Goal: Information Seeking & Learning: Learn about a topic

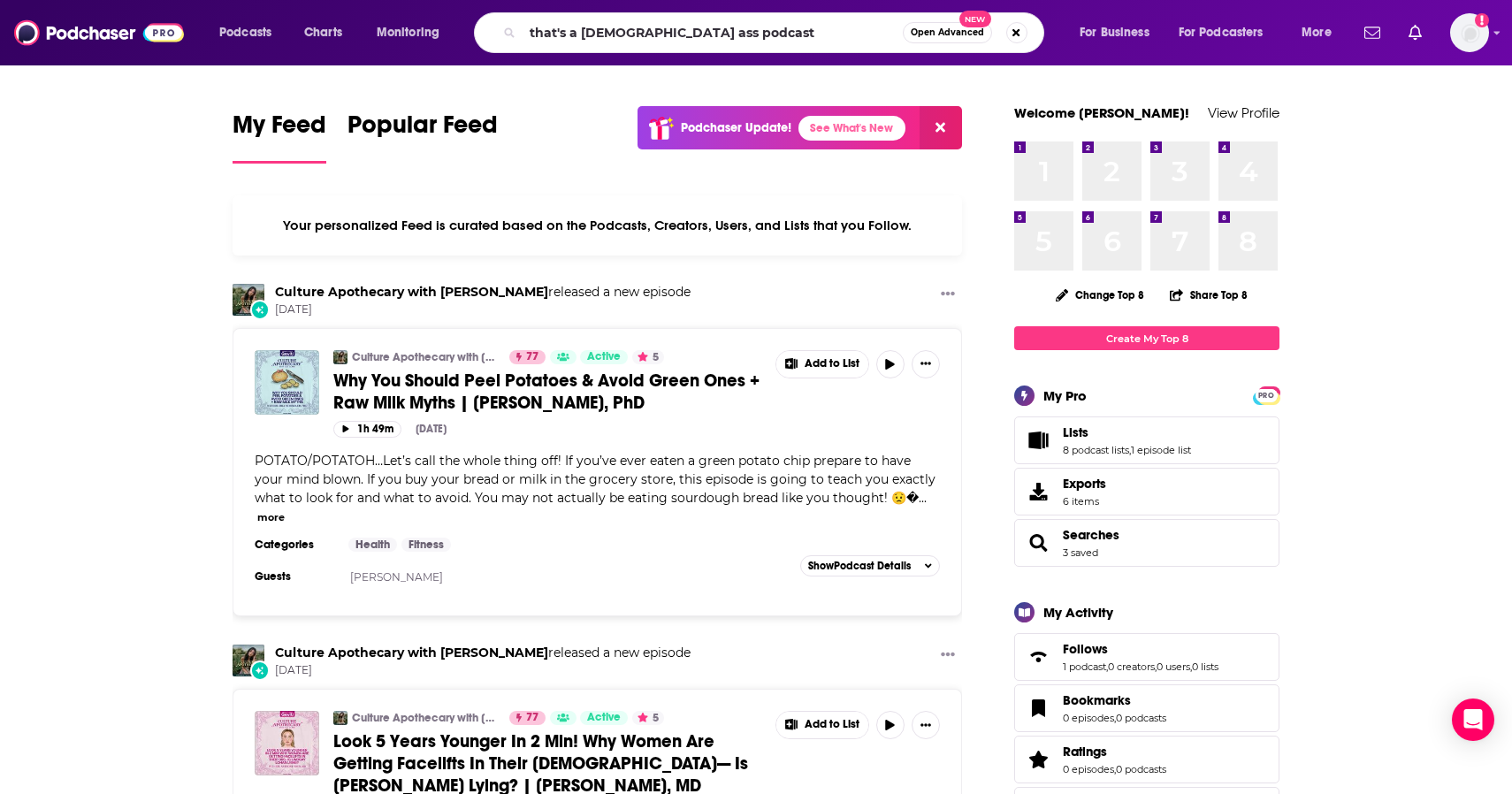
type input "that's a [DEMOGRAPHIC_DATA] ass podcast"
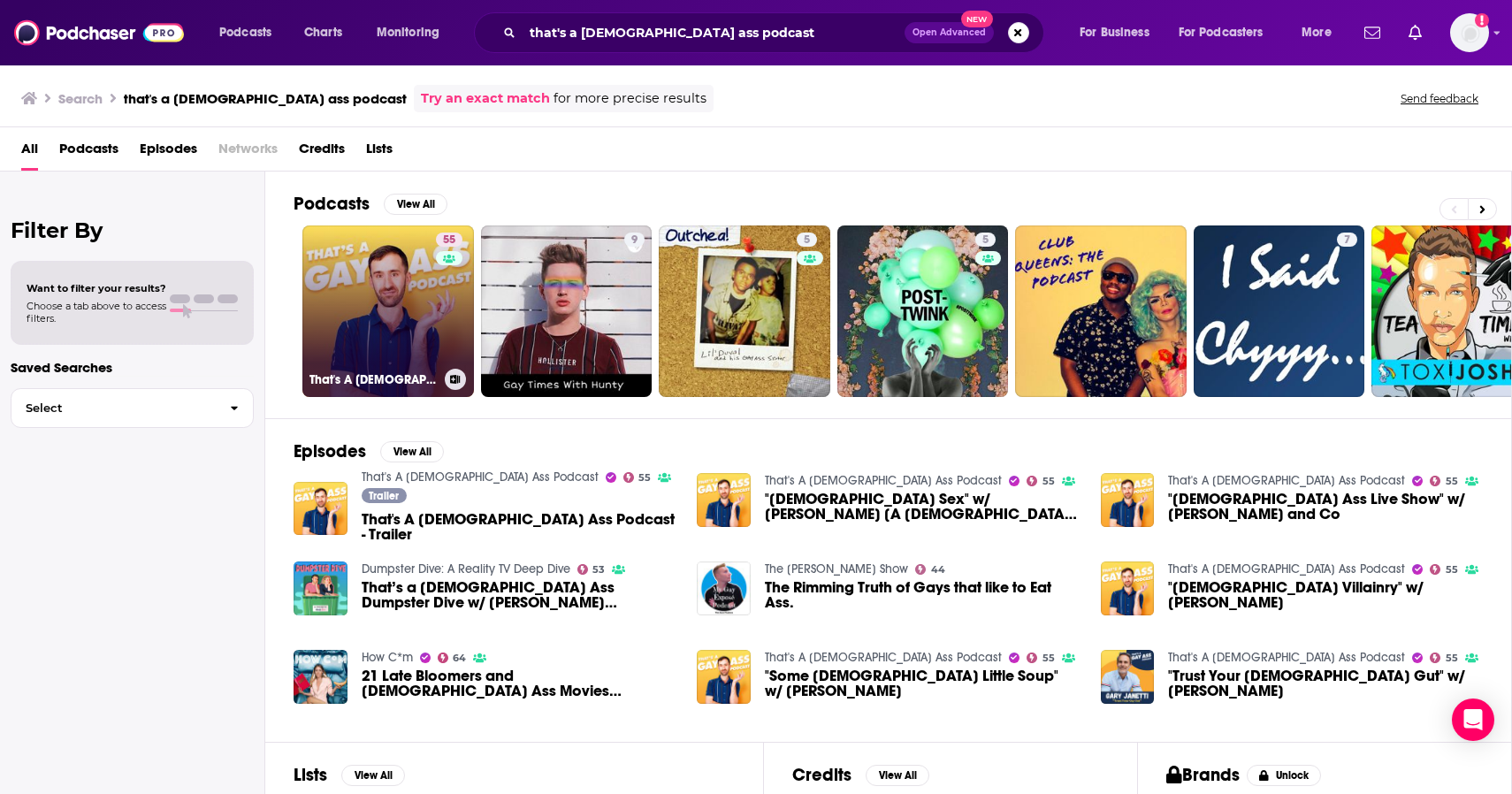
click at [368, 294] on link "55 That's A [DEMOGRAPHIC_DATA] Ass Podcast" at bounding box center [387, 311] width 172 height 172
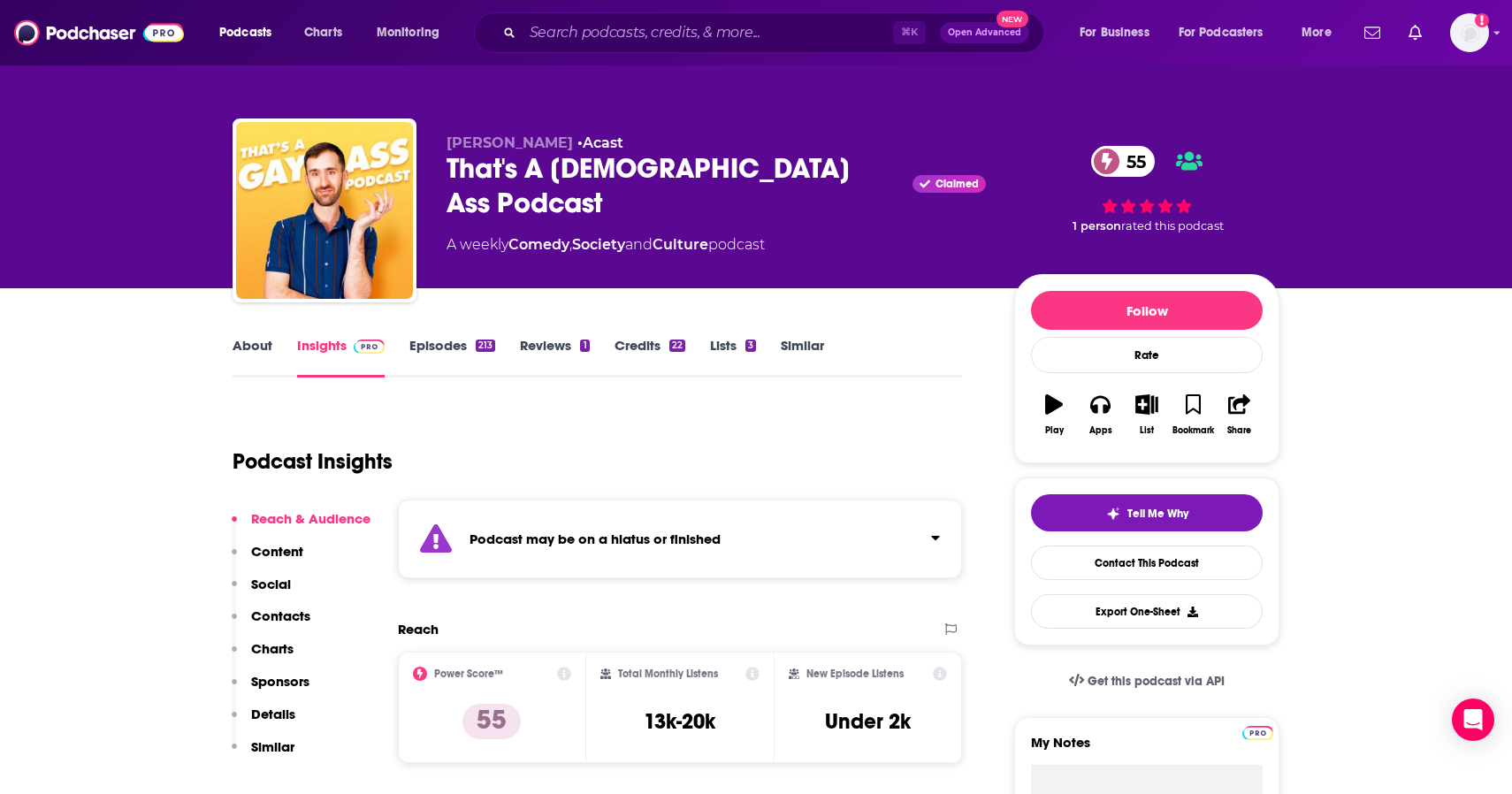
click at [642, 352] on link "Credits 22" at bounding box center [650, 357] width 70 height 41
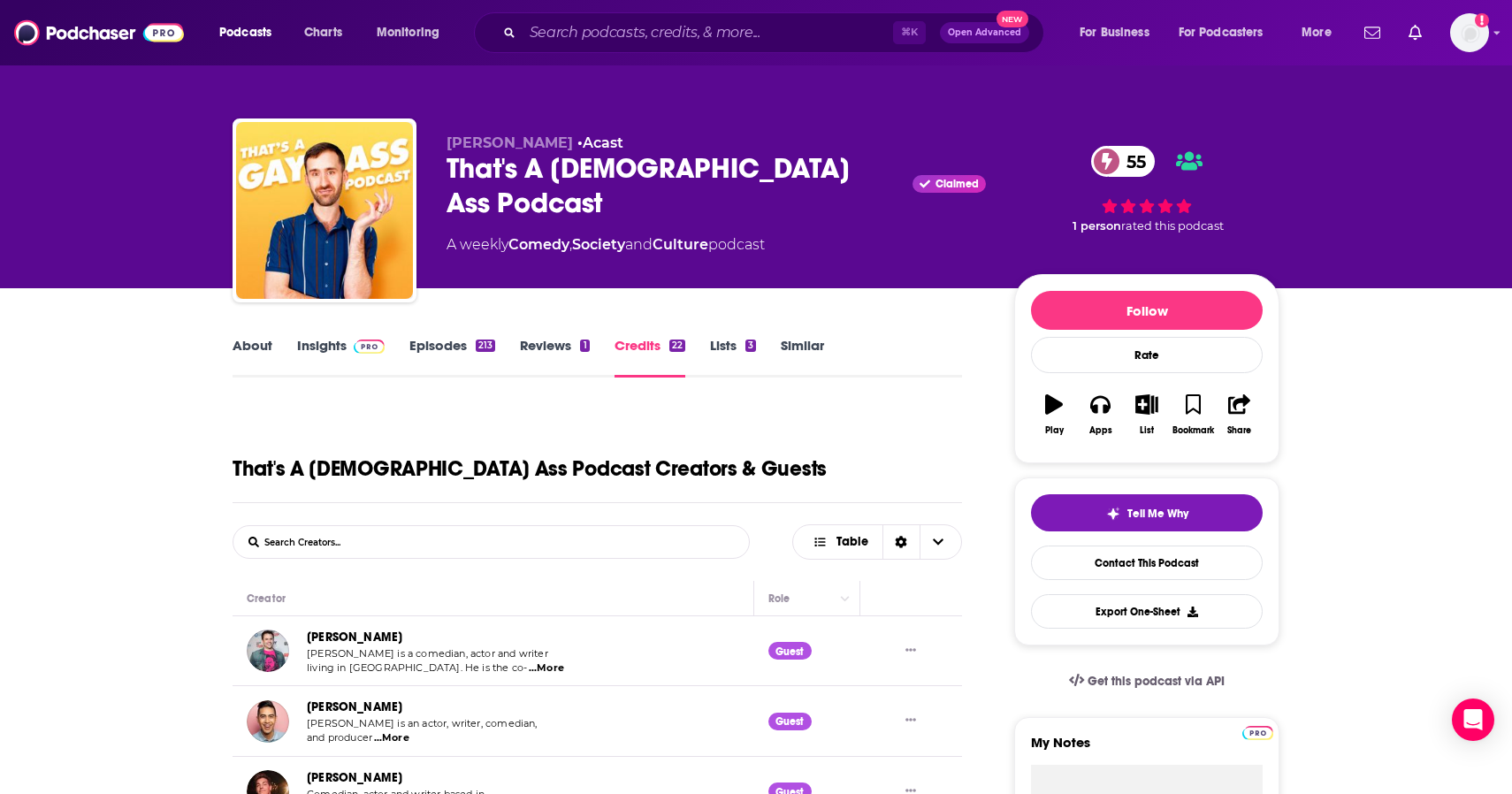
click at [250, 344] on link "About" at bounding box center [253, 357] width 40 height 41
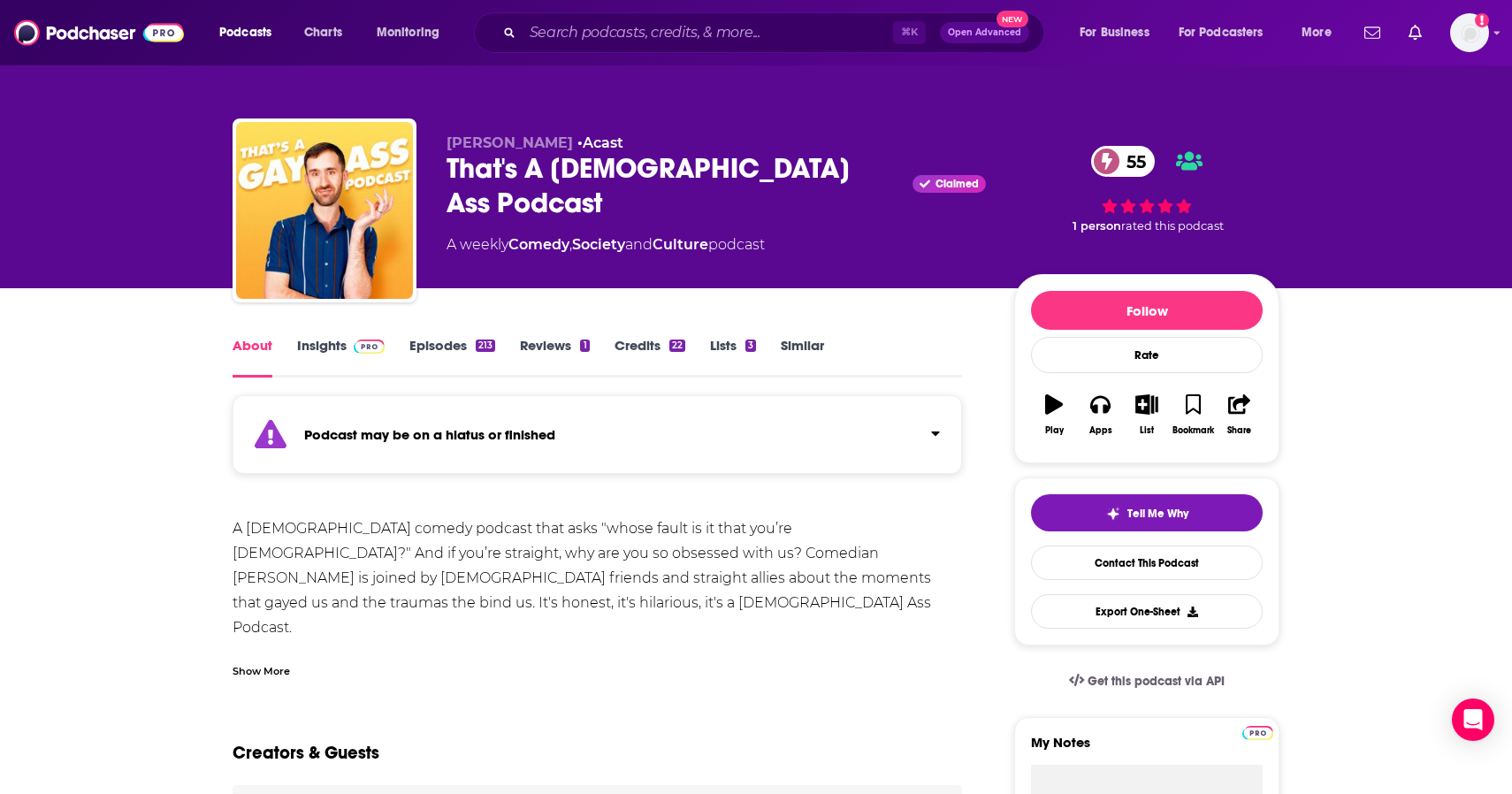
click at [314, 344] on link "Insights" at bounding box center [341, 357] width 87 height 41
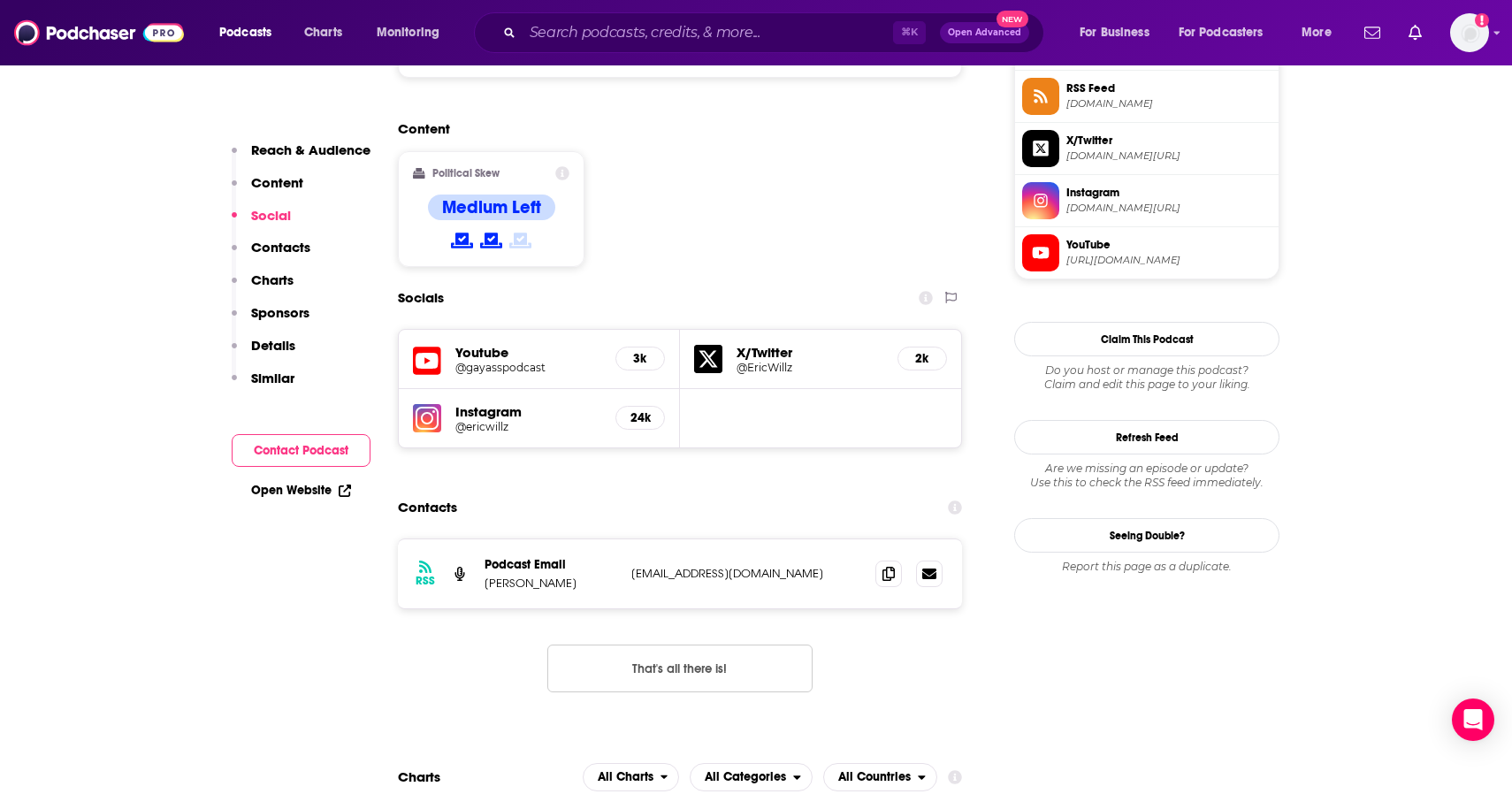
scroll to position [1490, 0]
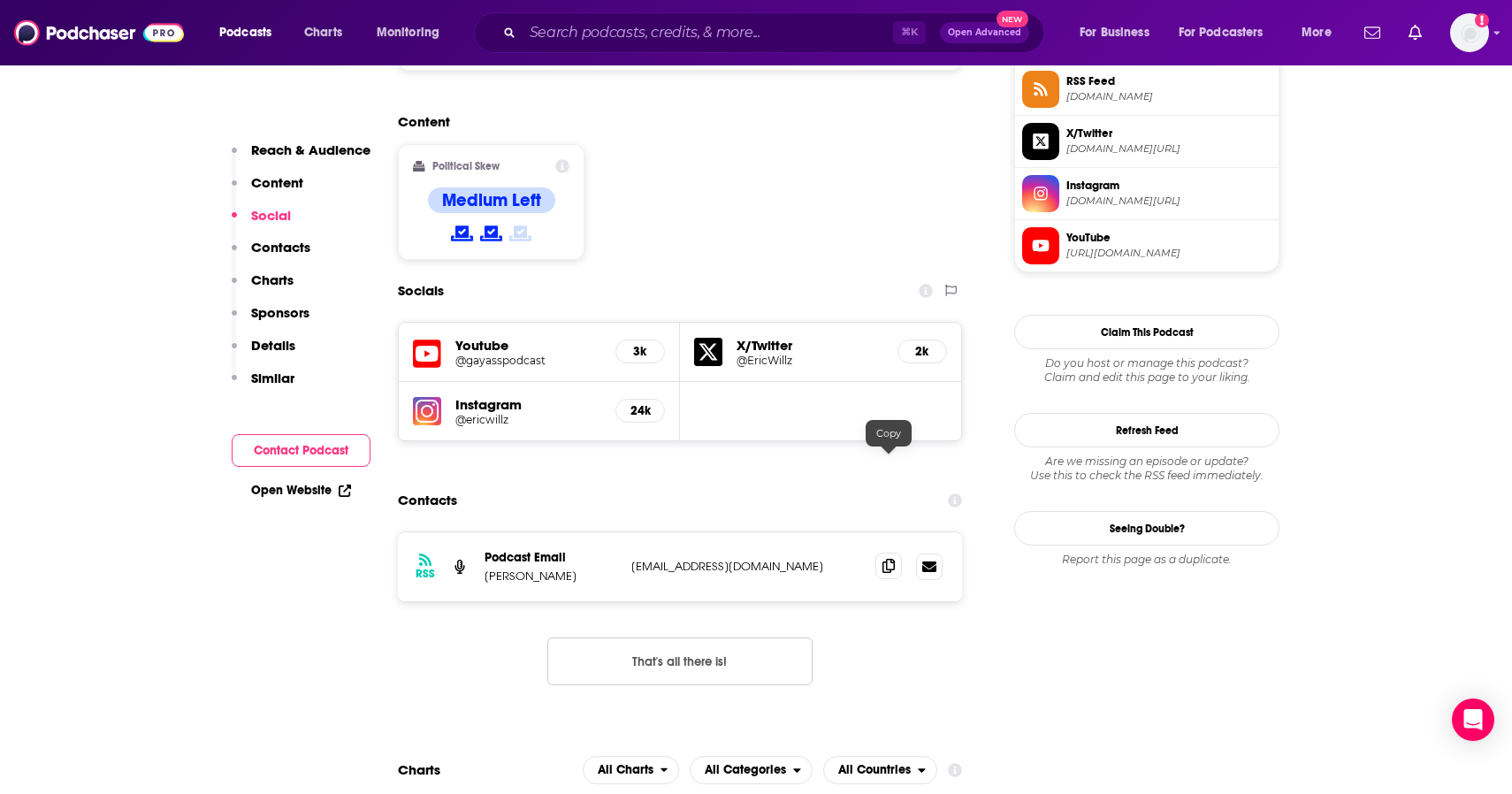
click at [889, 558] on icon at bounding box center [888, 565] width 12 height 14
click at [893, 558] on icon at bounding box center [888, 565] width 12 height 14
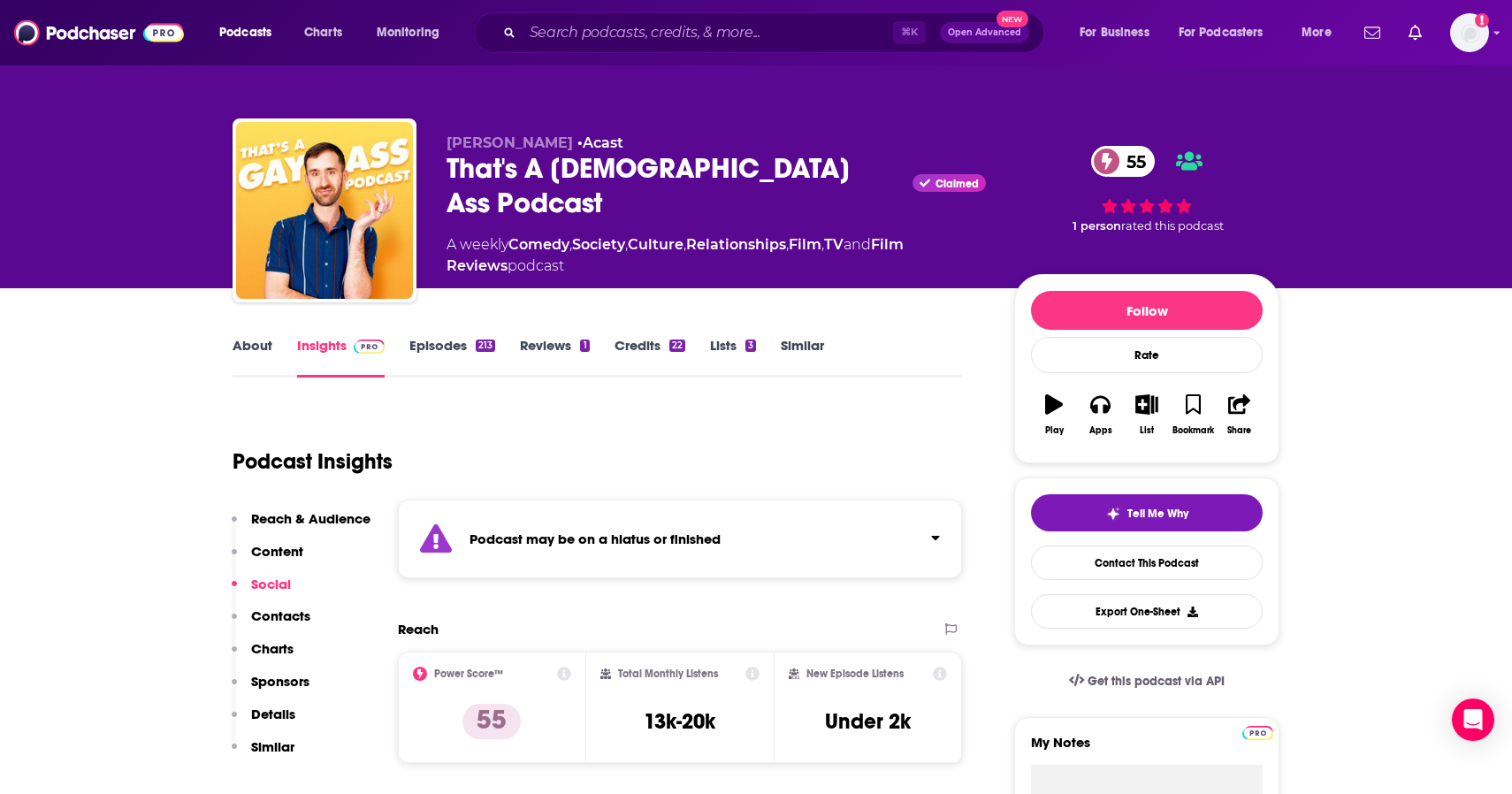
scroll to position [0, 0]
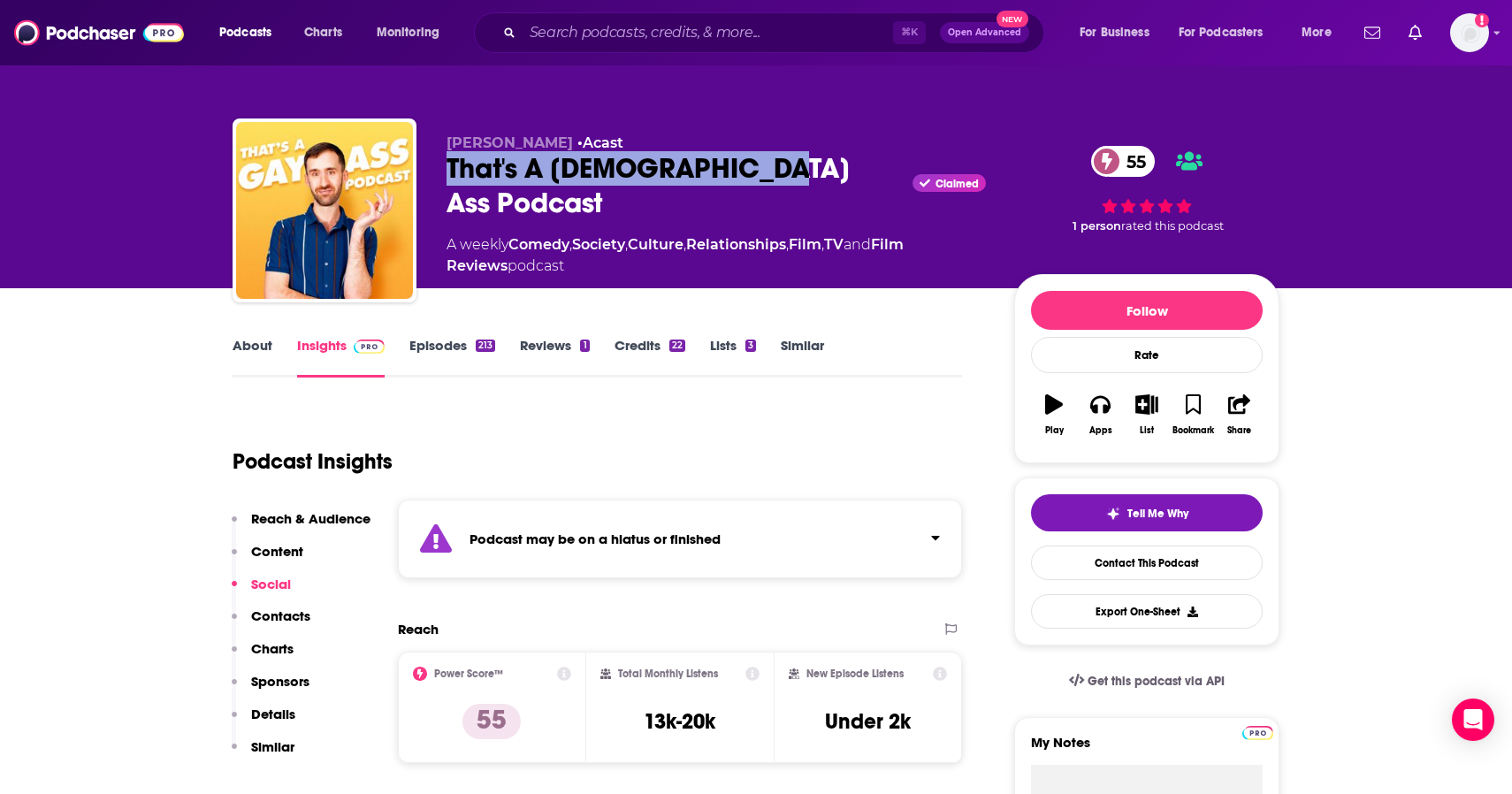
drag, startPoint x: 439, startPoint y: 169, endPoint x: 768, endPoint y: 173, distance: 329.0
click at [768, 173] on div "[PERSON_NAME] • Acast That's A [DEMOGRAPHIC_DATA] Ass Podcast Claimed 55 A week…" at bounding box center [756, 214] width 1047 height 191
copy h2 "That's A [DEMOGRAPHIC_DATA] Ass Podcast"
